Goal: Information Seeking & Learning: Learn about a topic

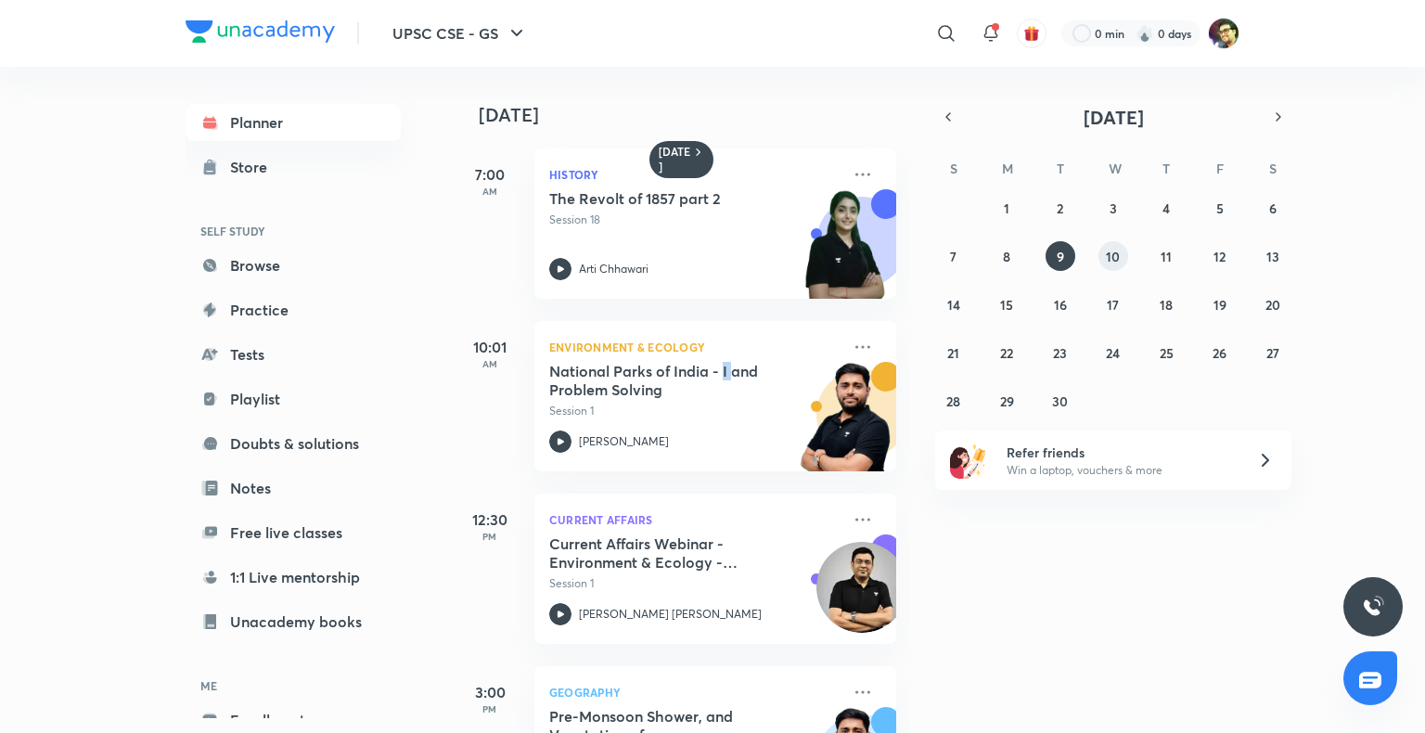
click at [1112, 248] on abbr "10" at bounding box center [1113, 257] width 14 height 18
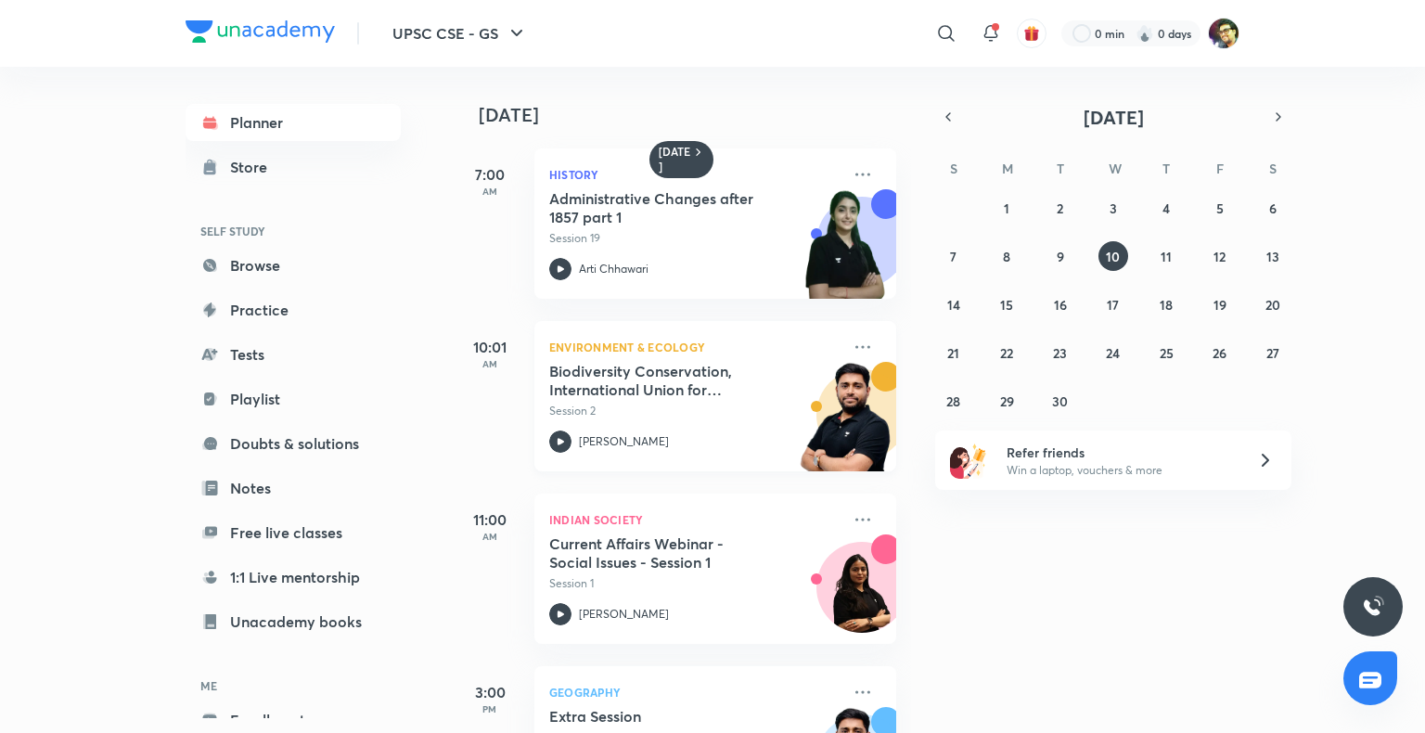
click at [627, 403] on p "Session 2" at bounding box center [694, 411] width 291 height 17
